Goal: Navigation & Orientation: Find specific page/section

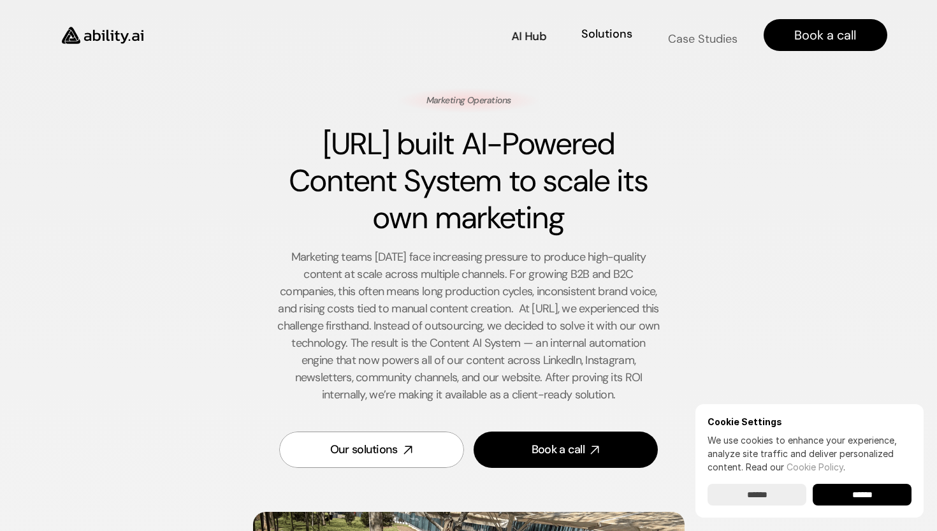
click at [686, 28] on link "Case Studies Case Studies" at bounding box center [702, 35] width 71 height 22
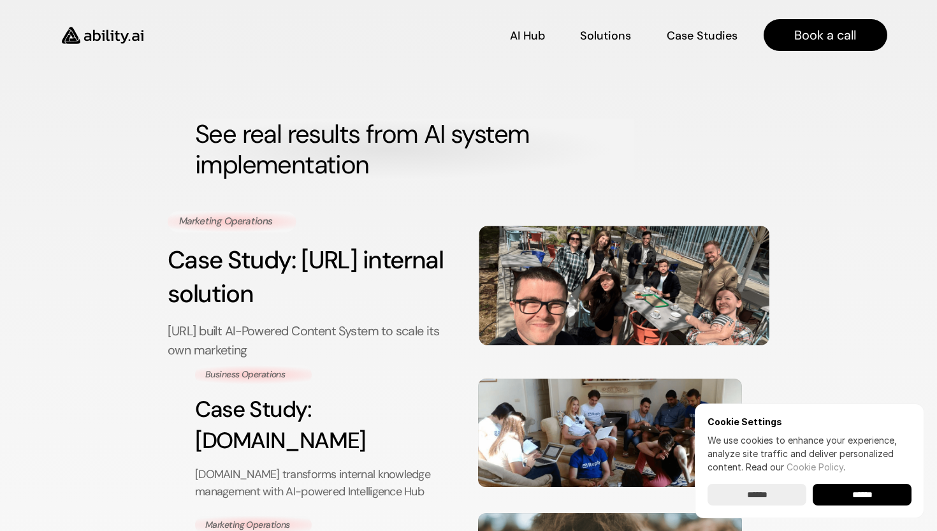
click at [287, 289] on h3 "Case Study: [URL] internal solution" at bounding box center [313, 276] width 290 height 69
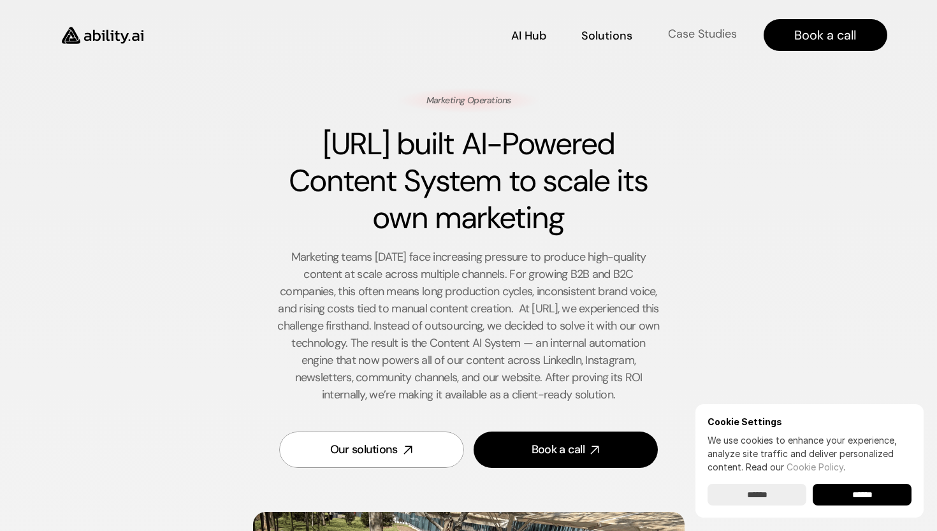
click at [694, 34] on p "Case Studies" at bounding box center [702, 34] width 69 height 16
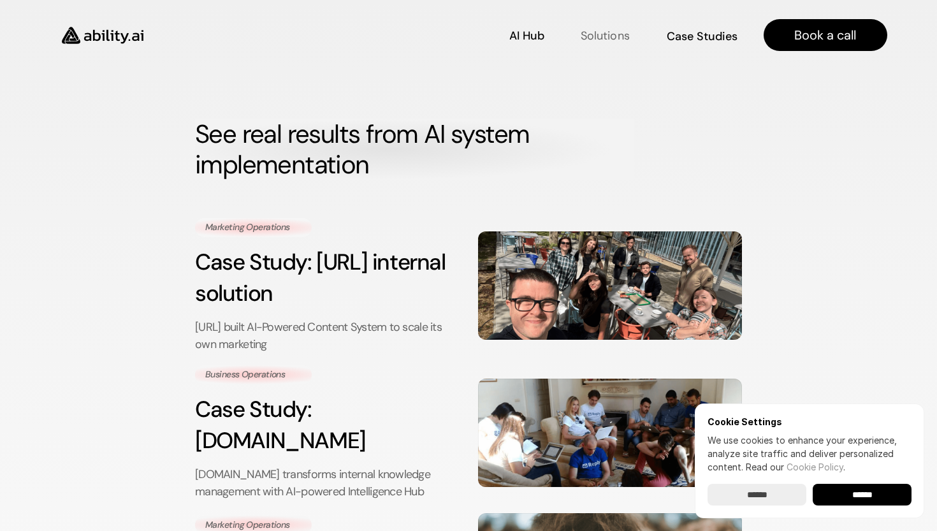
click at [616, 35] on p "Solutions" at bounding box center [605, 35] width 48 height 16
